Goal: Complete application form

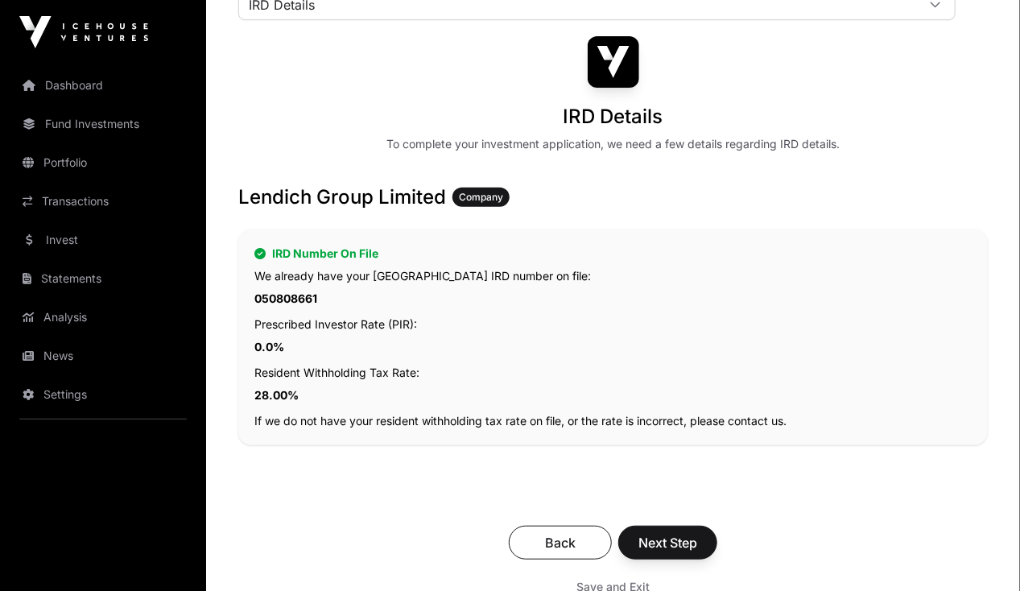
scroll to position [159, 0]
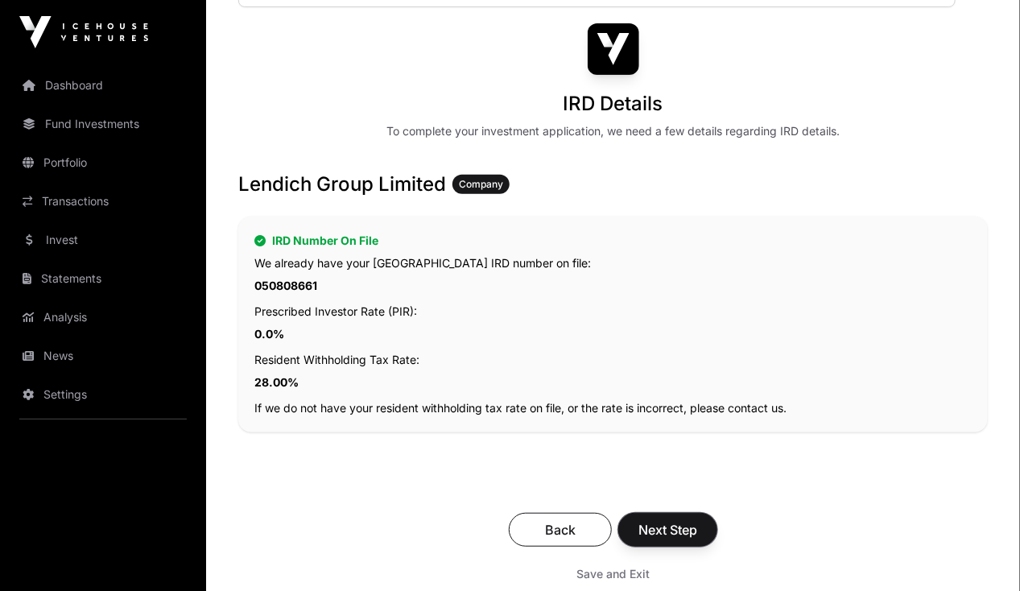
click at [697, 520] on span "Next Step" at bounding box center [667, 529] width 59 height 19
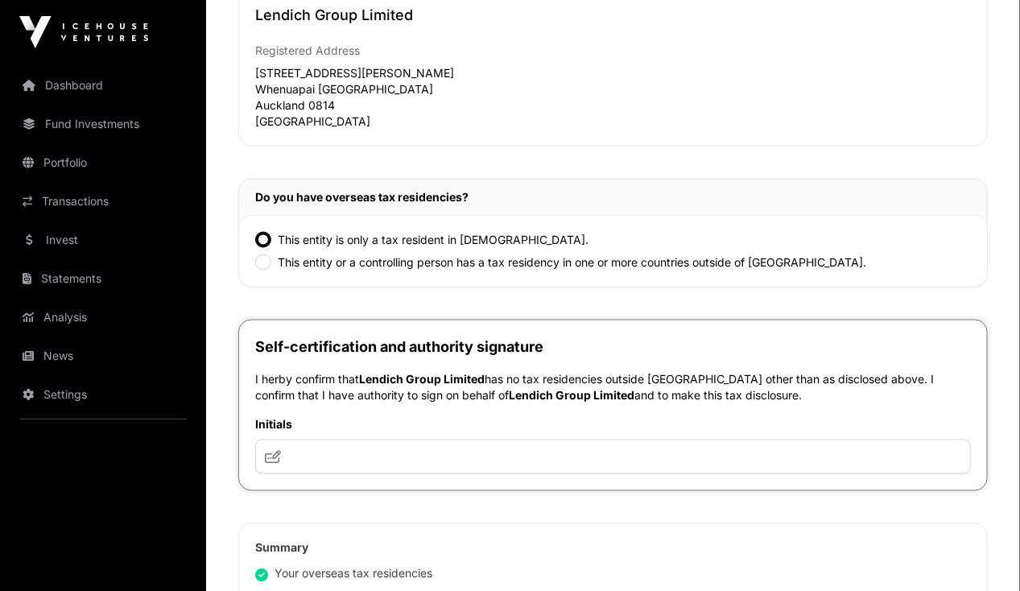
scroll to position [863, 0]
click at [473, 450] on input "text" at bounding box center [612, 456] width 715 height 35
type input "*"
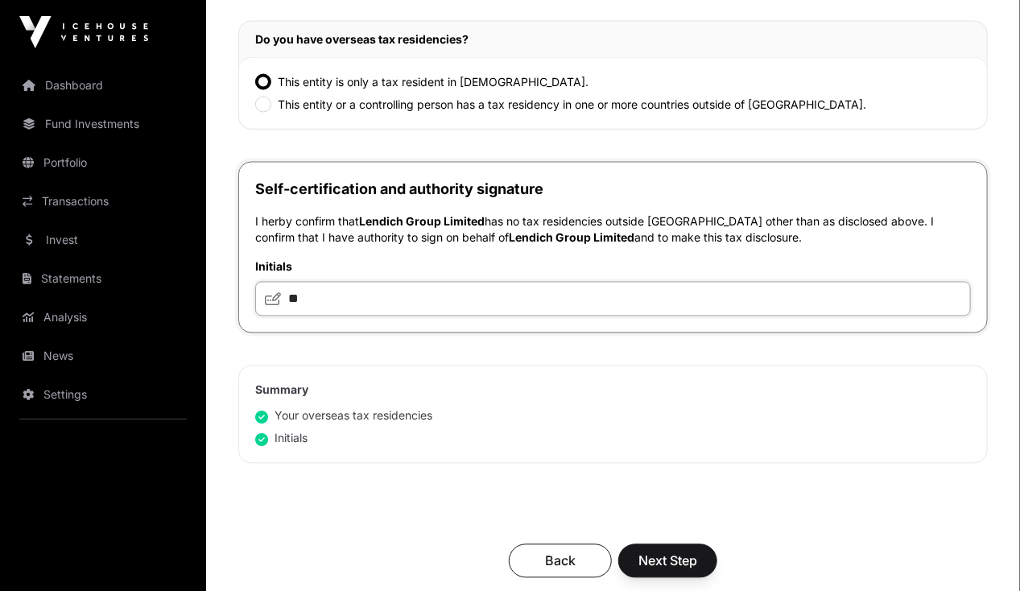
scroll to position [1071, 0]
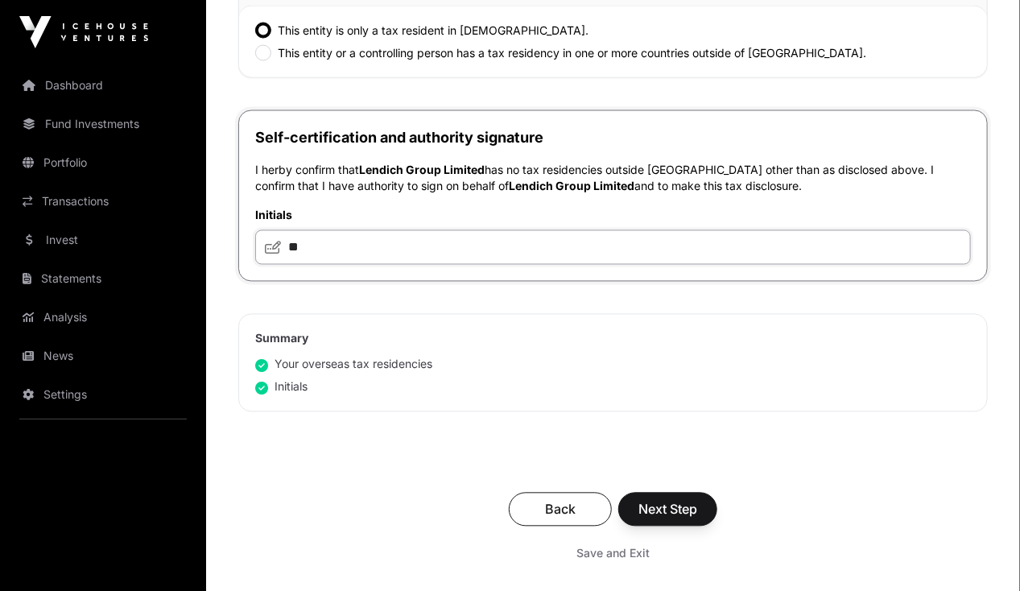
type input "**"
click at [697, 500] on span "Next Step" at bounding box center [667, 509] width 59 height 19
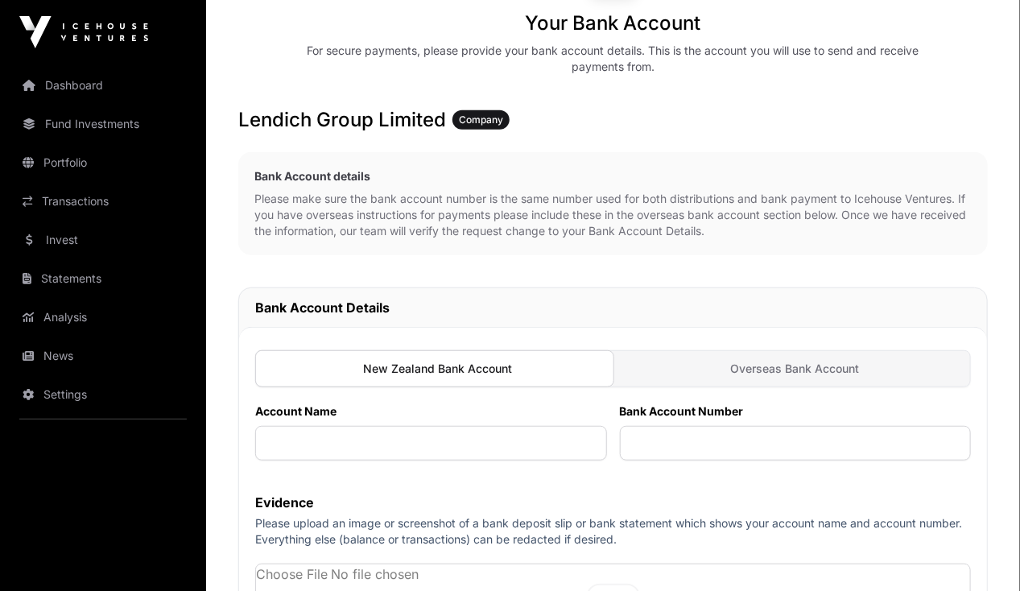
scroll to position [240, 0]
click at [511, 426] on input "text" at bounding box center [431, 443] width 352 height 35
type input "**********"
click at [755, 426] on input "text" at bounding box center [796, 443] width 352 height 35
type input "**********"
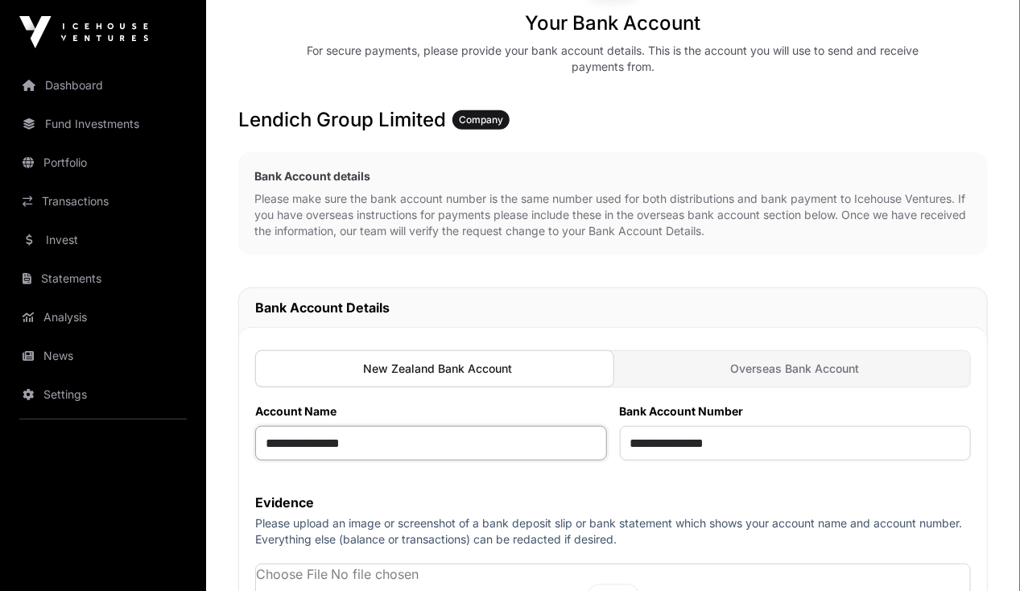
click at [565, 426] on input "**********" at bounding box center [431, 443] width 352 height 35
type input "*"
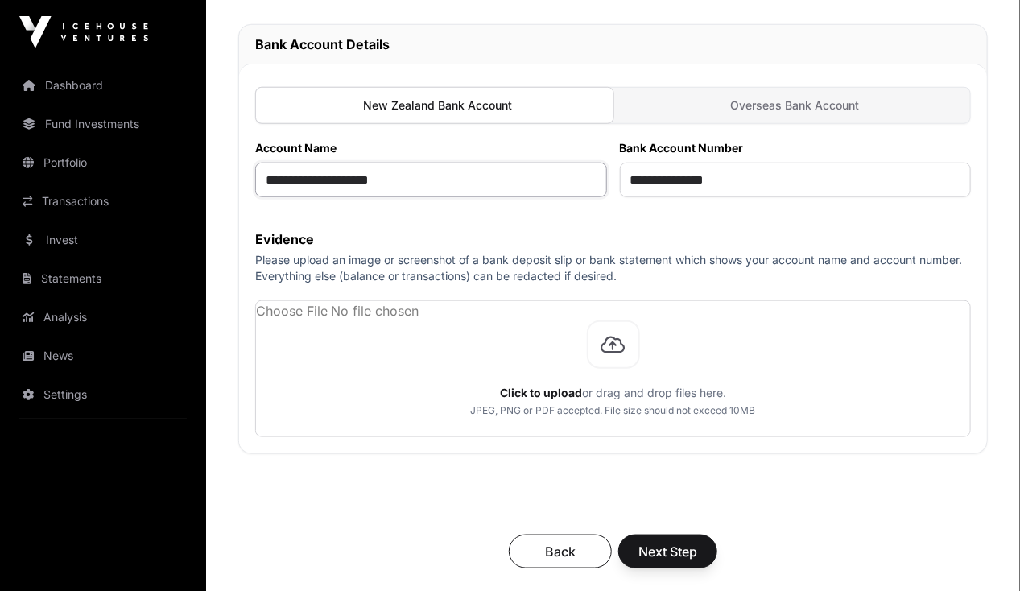
scroll to position [493, 0]
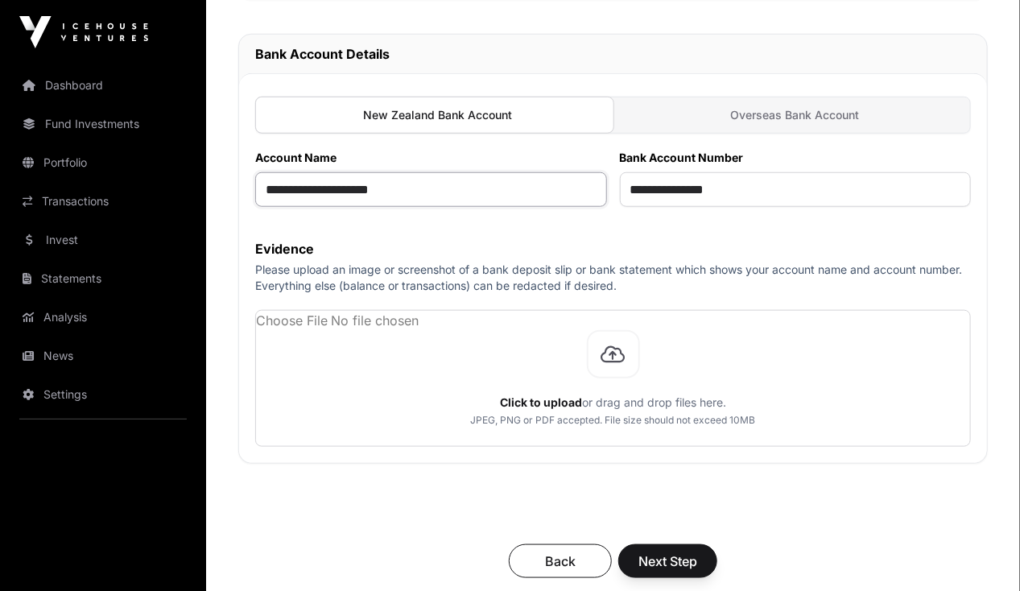
type input "**********"
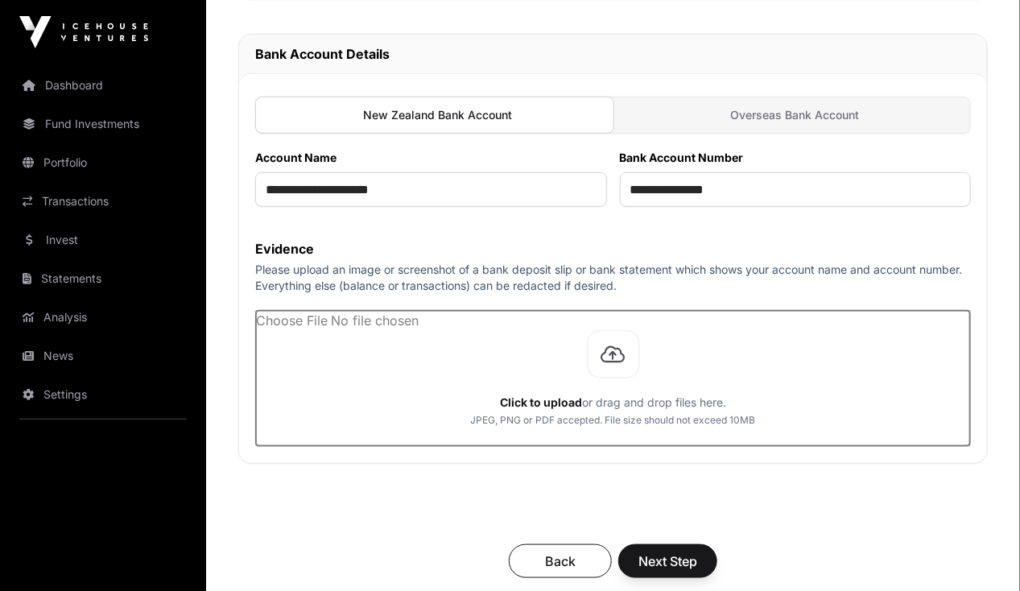
click at [694, 353] on input "file" at bounding box center [613, 378] width 714 height 135
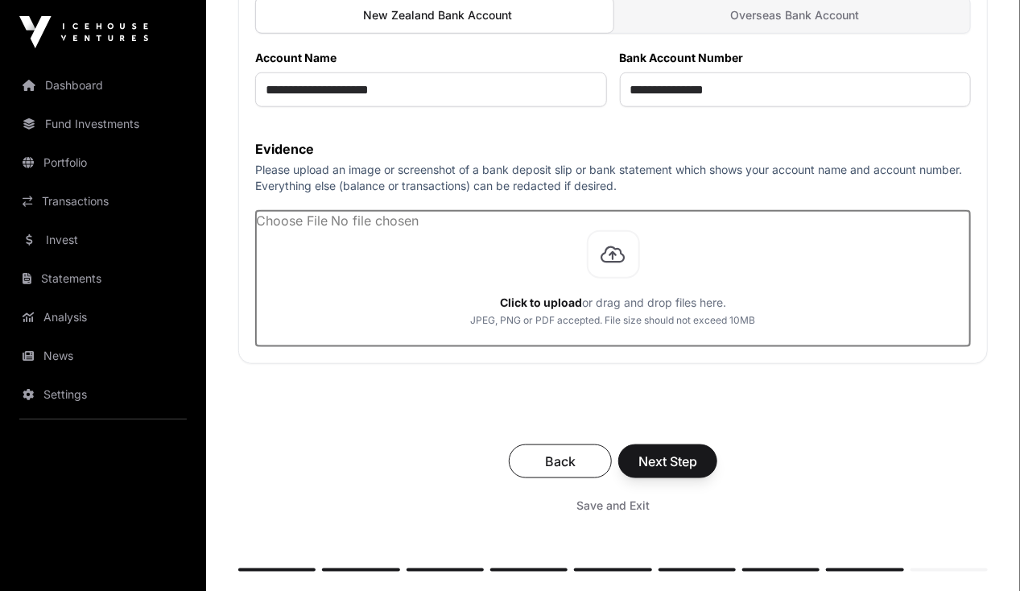
scroll to position [579, 0]
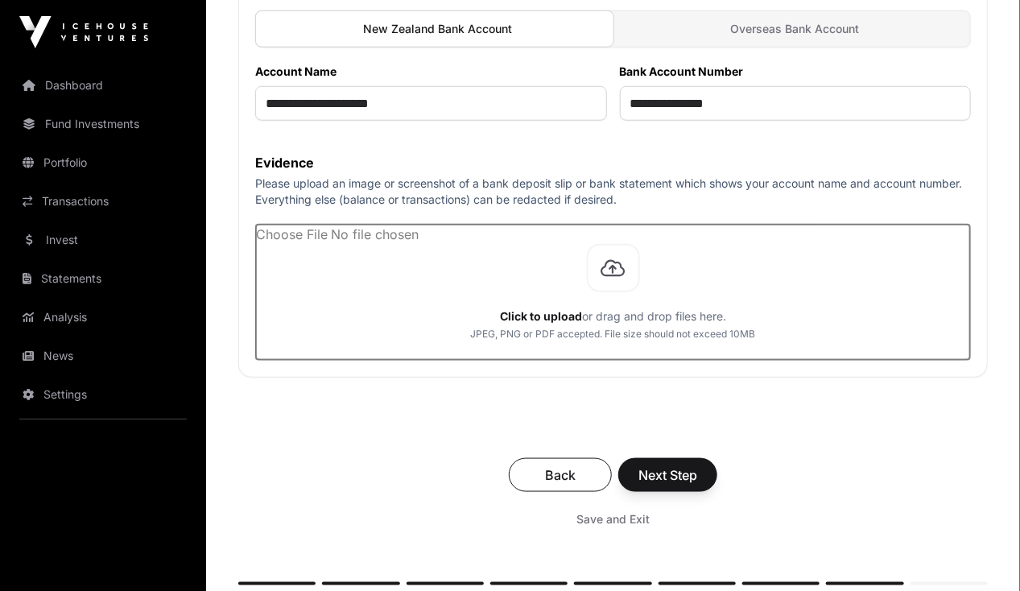
click at [527, 267] on input "file" at bounding box center [613, 292] width 714 height 135
drag, startPoint x: 583, startPoint y: 270, endPoint x: 597, endPoint y: 273, distance: 14.8
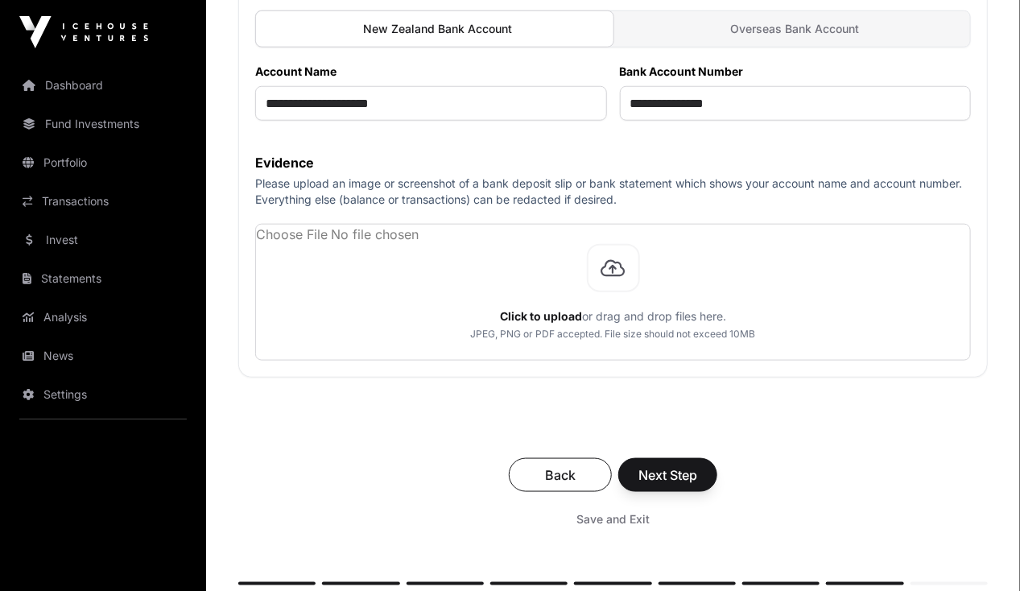
drag, startPoint x: 597, startPoint y: 273, endPoint x: 512, endPoint y: 480, distance: 224.5
click at [512, 480] on div "Back Next Step Save and Exit" at bounding box center [612, 496] width 749 height 108
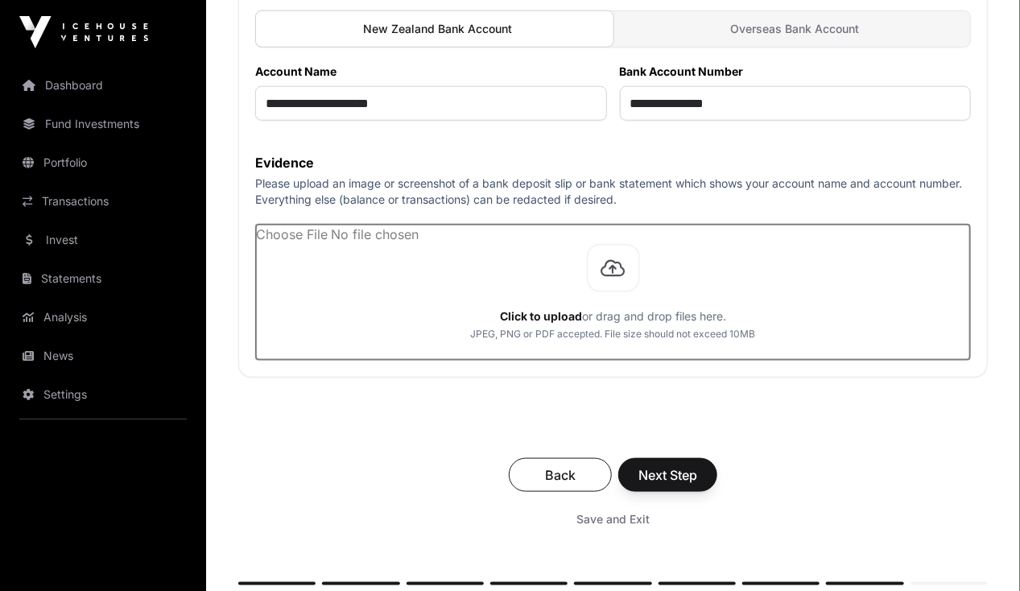
drag, startPoint x: 646, startPoint y: 315, endPoint x: 608, endPoint y: 295, distance: 43.9
click at [608, 295] on input "file" at bounding box center [613, 292] width 714 height 135
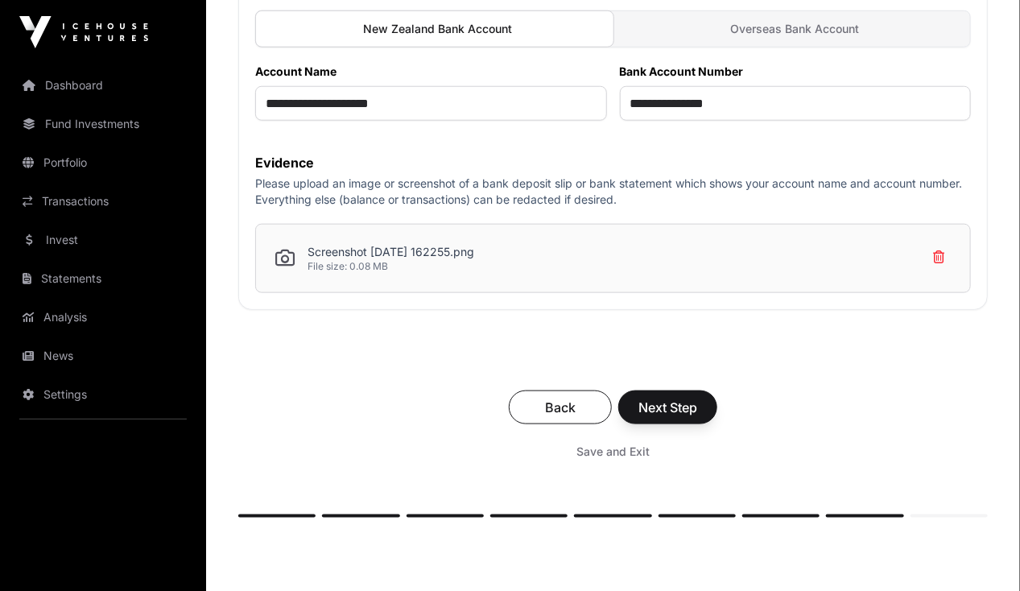
click at [474, 244] on p "Screenshot [DATE] 162255.png" at bounding box center [390, 252] width 167 height 16
drag, startPoint x: 639, startPoint y: 237, endPoint x: 647, endPoint y: 343, distance: 105.7
click at [647, 343] on div "**********" at bounding box center [612, 60] width 749 height 914
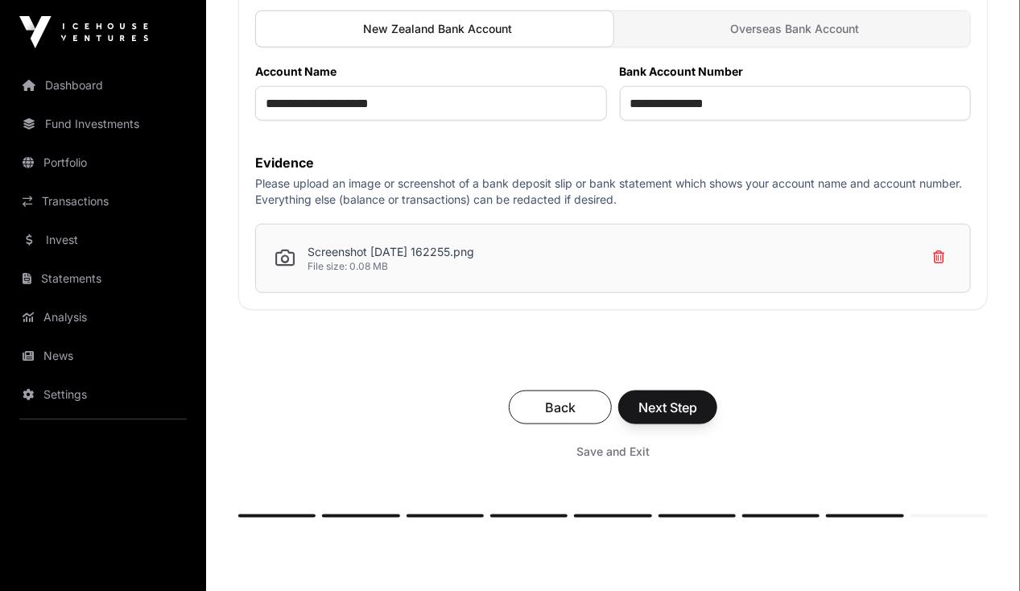
click at [464, 255] on div "Screenshot [DATE] 162255.png File size: 0.08 MB" at bounding box center [374, 258] width 199 height 29
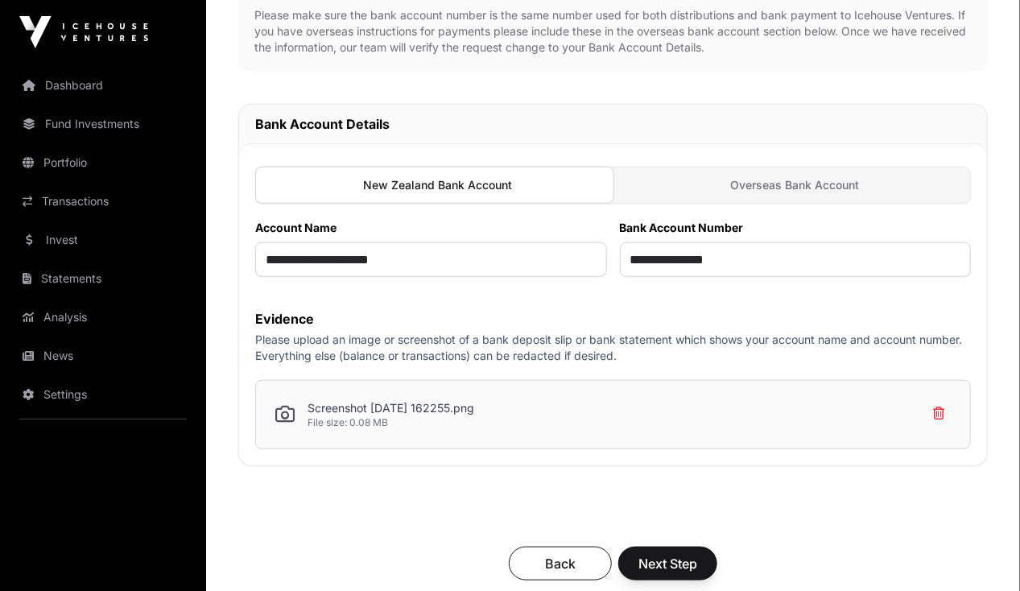
scroll to position [423, 0]
click at [697, 554] on span "Next Step" at bounding box center [667, 563] width 59 height 19
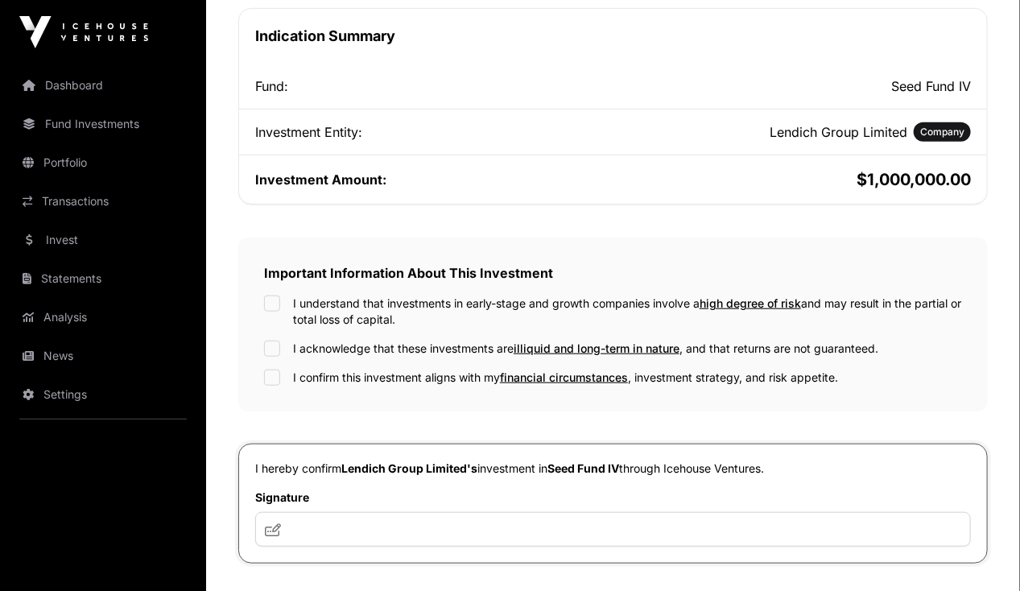
scroll to position [340, 0]
click at [468, 512] on input "text" at bounding box center [612, 528] width 715 height 35
type input "**"
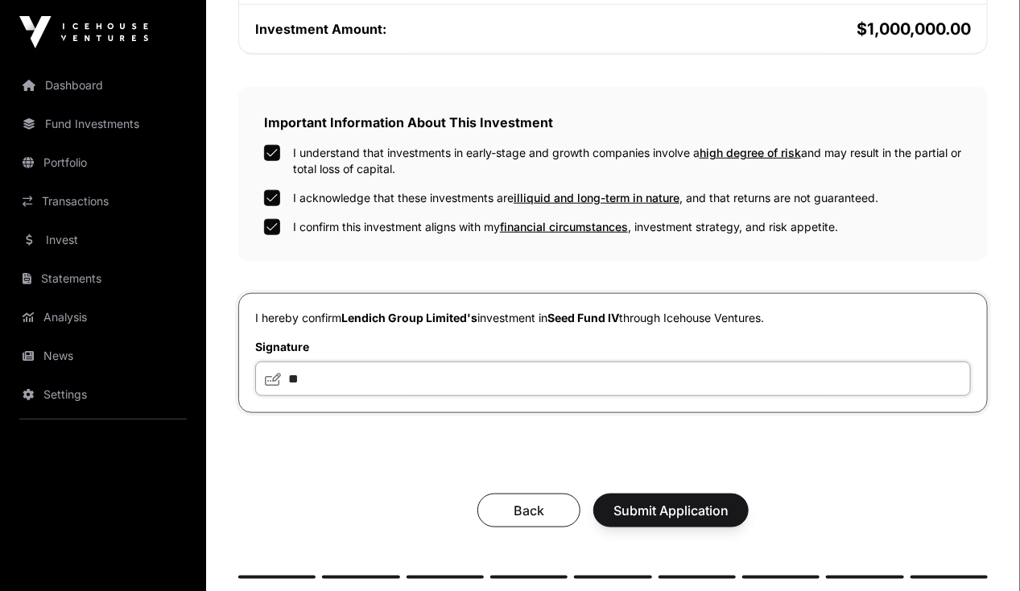
scroll to position [496, 0]
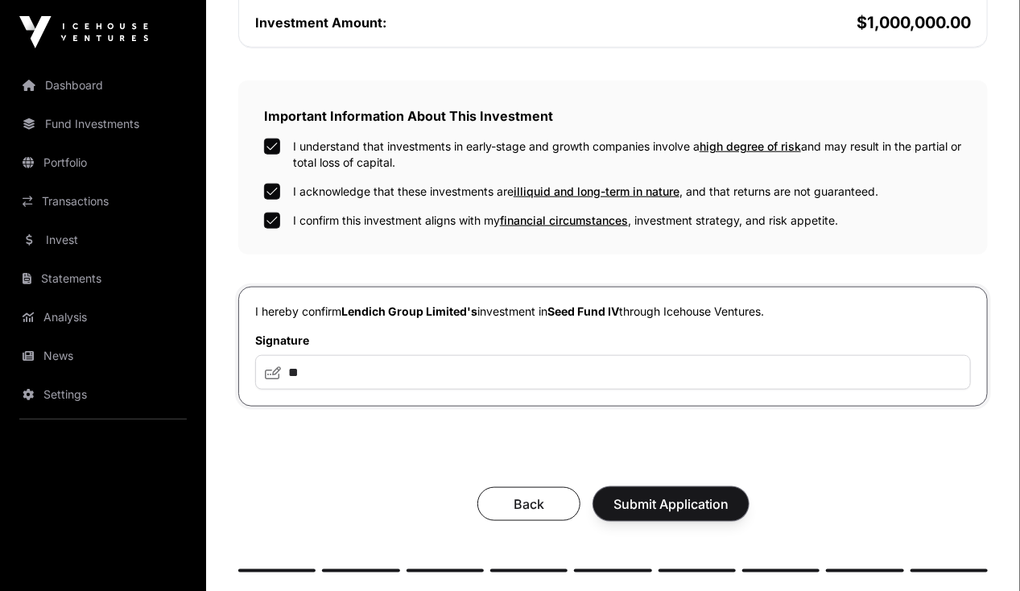
click at [728, 494] on span "Submit Application" at bounding box center [670, 503] width 115 height 19
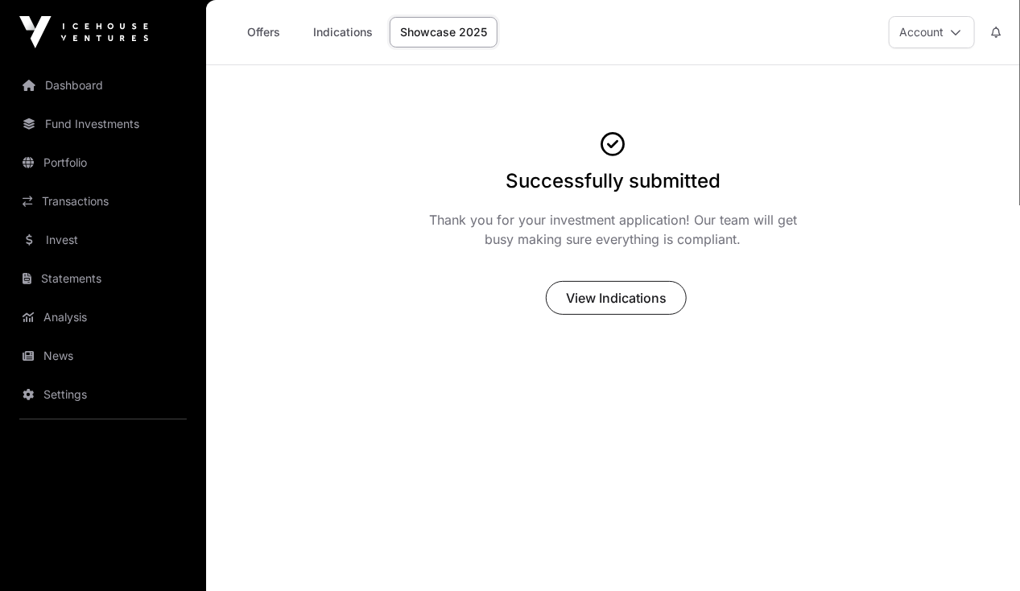
scroll to position [64, 0]
